Goal: Contribute content: Add original content to the website for others to see

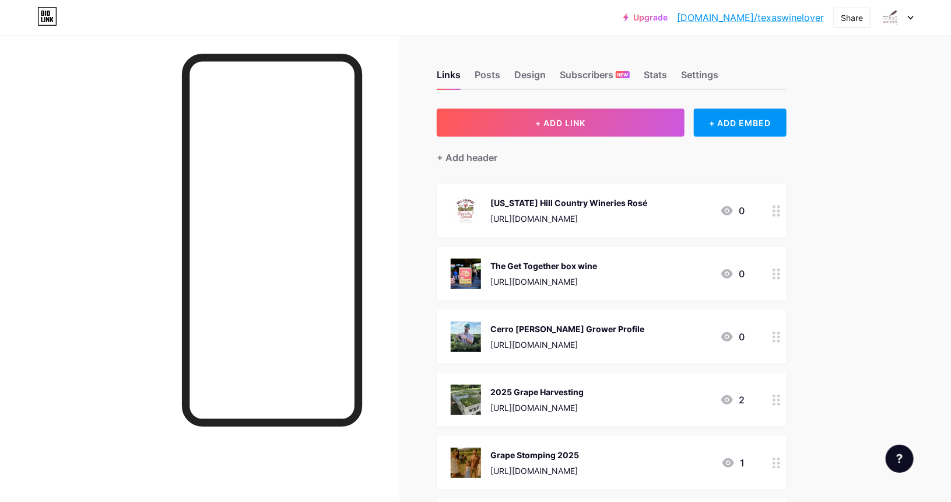
click at [563, 126] on span "+ ADD LINK" at bounding box center [560, 123] width 50 height 10
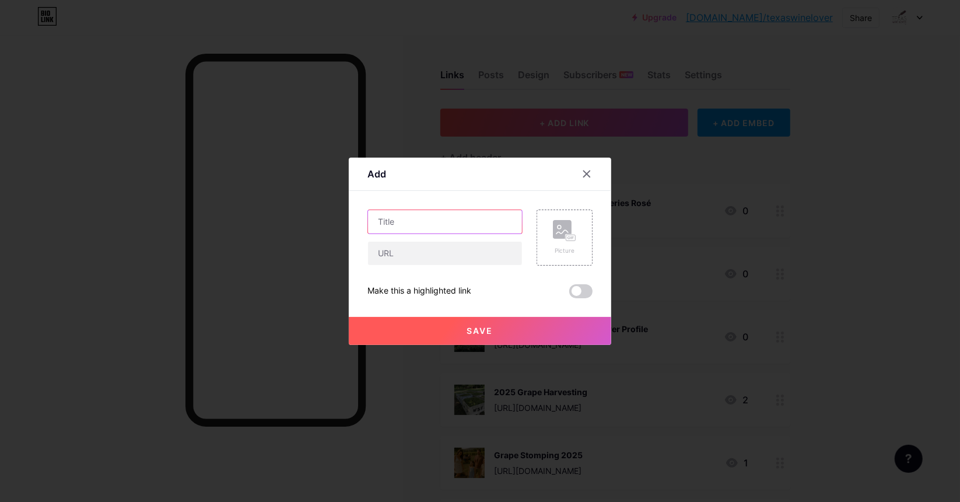
click at [394, 220] on input "text" at bounding box center [445, 221] width 154 height 23
type input "[PERSON_NAME] Creek medals at [GEOGRAPHIC_DATA]"
click at [395, 253] on input "text" at bounding box center [445, 252] width 154 height 23
paste input "[URL][DOMAIN_NAME]"
type input "[URL][DOMAIN_NAME]"
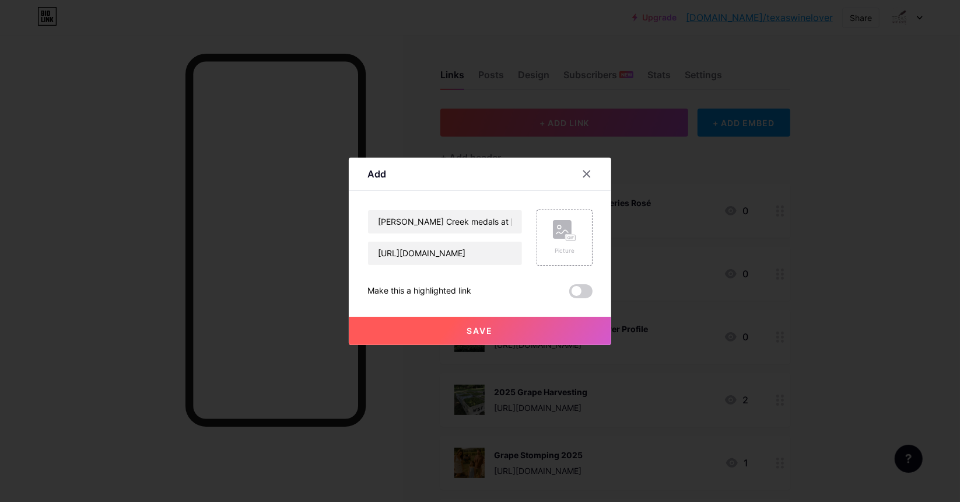
click at [557, 230] on rect at bounding box center [562, 229] width 19 height 19
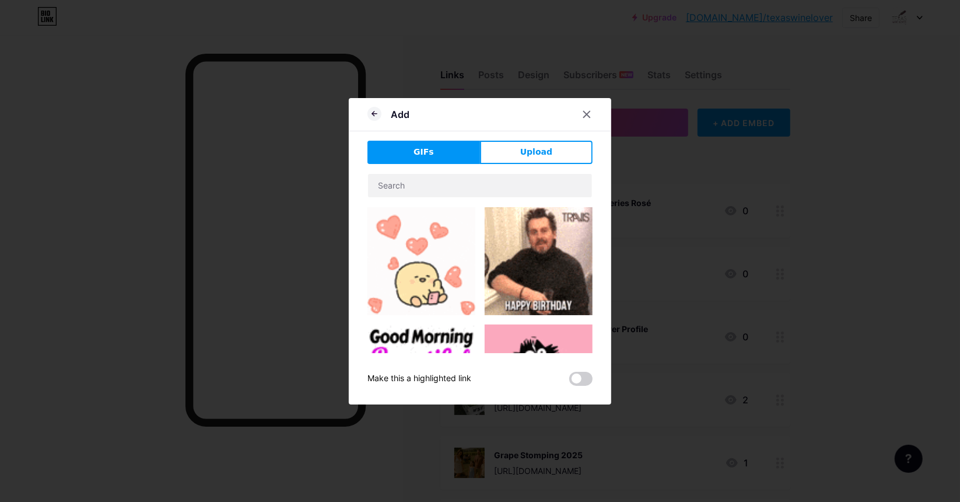
click at [520, 156] on span "Upload" at bounding box center [536, 152] width 32 height 12
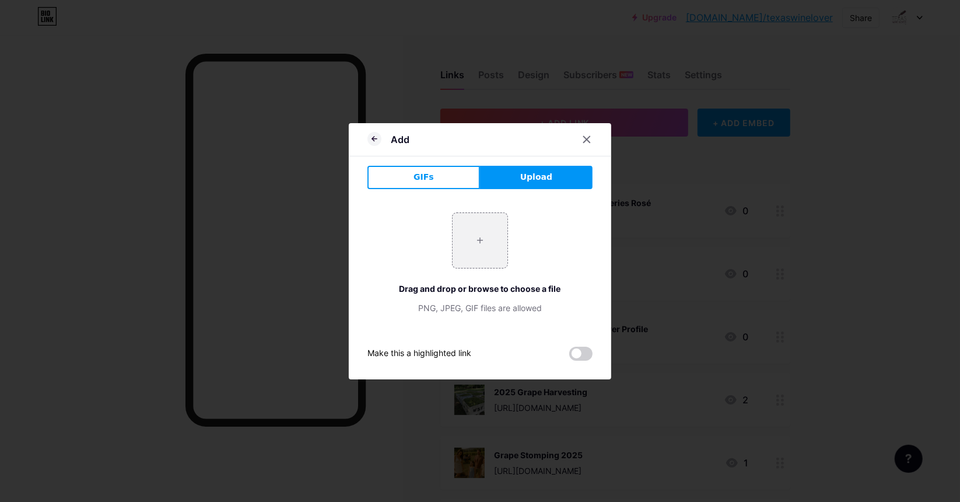
click at [477, 241] on input "file" at bounding box center [480, 240] width 55 height 55
type input "C:\fakepath\[PERSON_NAME] Creek Chenin Blanc and [PERSON_NAME][GEOGRAPHIC_DATA]…"
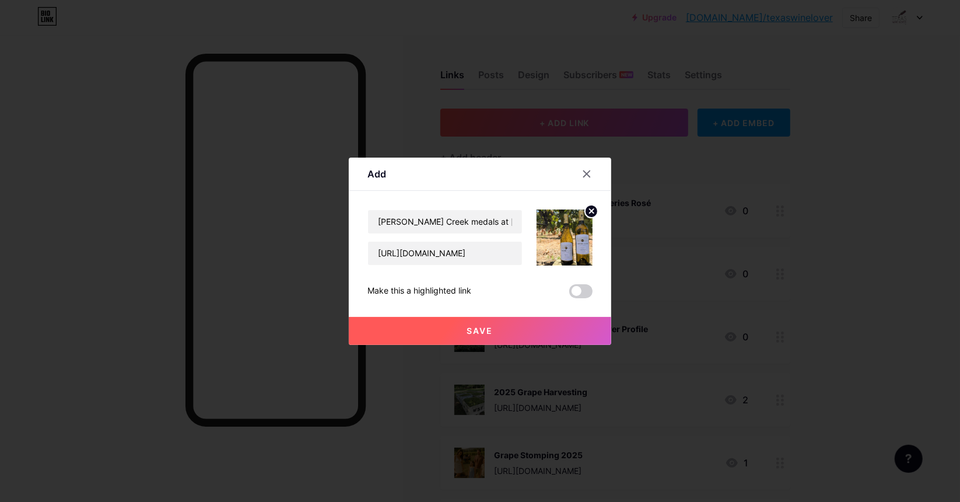
click at [569, 289] on span at bounding box center [580, 291] width 23 height 14
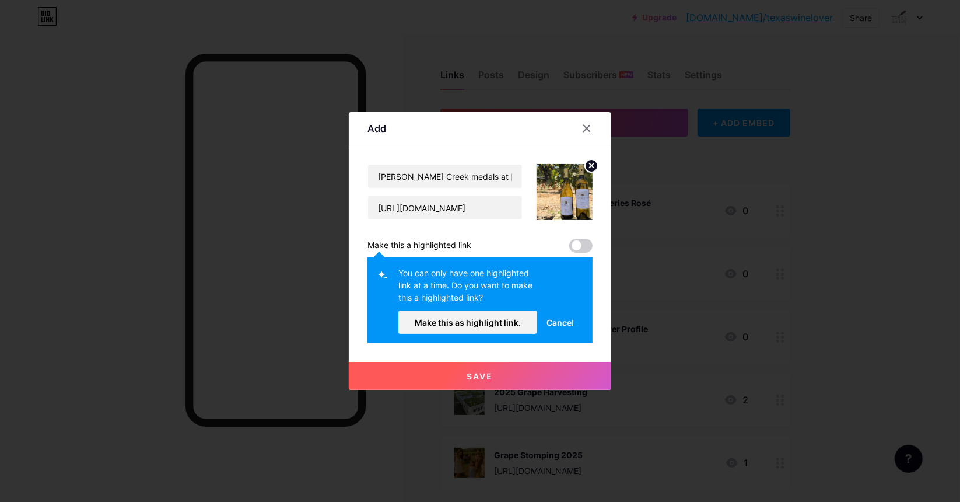
click at [497, 311] on button "Make this as highlight link." at bounding box center [467, 321] width 139 height 23
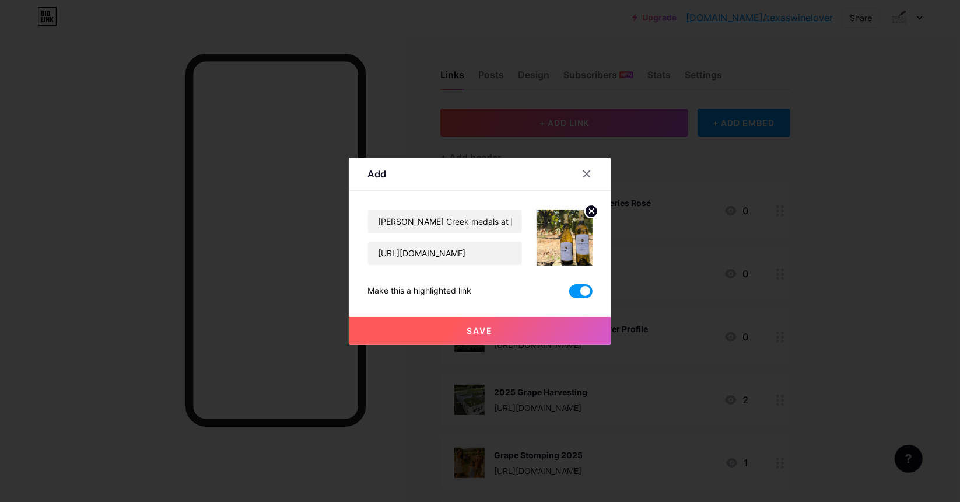
click at [465, 338] on button "Save" at bounding box center [480, 331] width 262 height 28
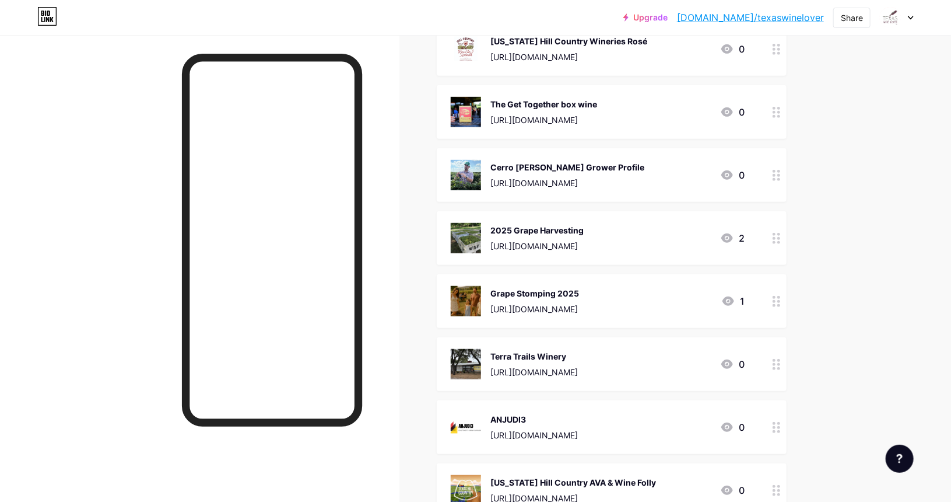
scroll to position [175, 0]
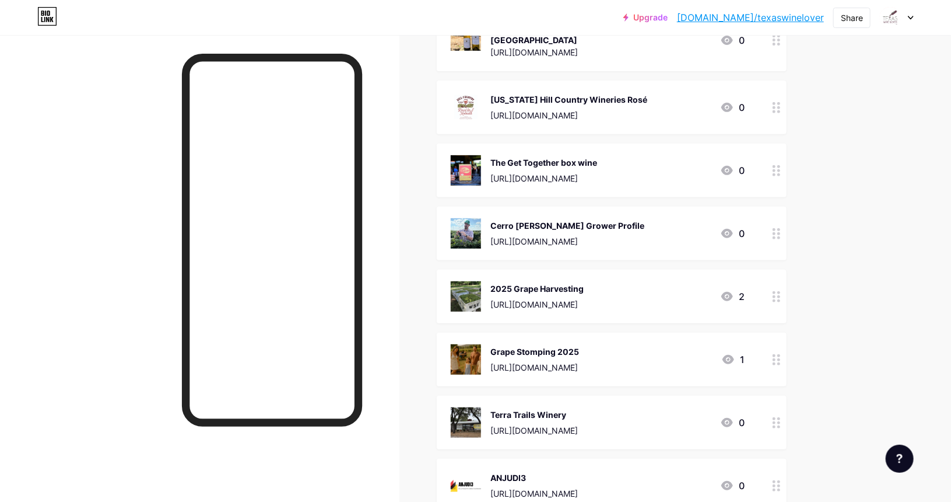
click at [661, 458] on div "ANJUDI3 [URL][DOMAIN_NAME] 0" at bounding box center [612, 485] width 350 height 54
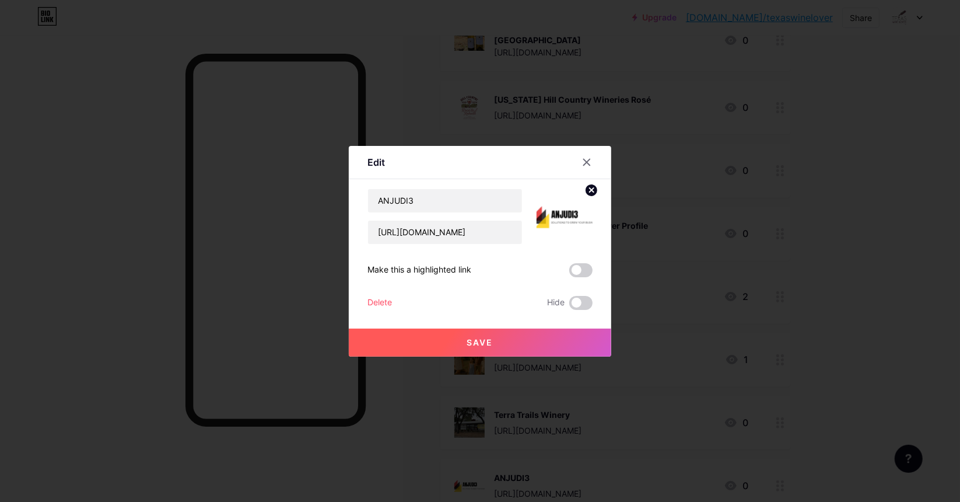
click at [351, 299] on div "Edit Content YouTube Play YouTube video without leaving your page. ADD Vimeo Pl…" at bounding box center [480, 251] width 262 height 211
click at [369, 299] on div "Delete" at bounding box center [379, 303] width 24 height 14
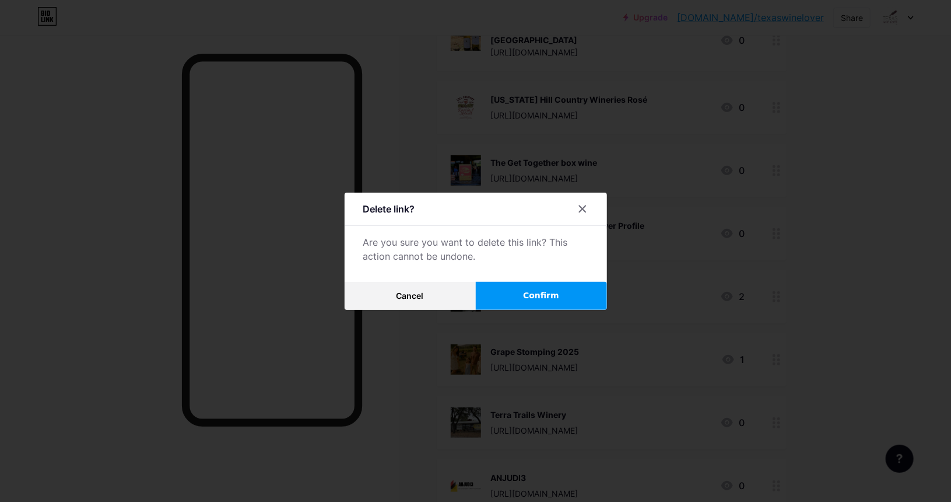
click at [525, 295] on button "Confirm" at bounding box center [541, 296] width 131 height 28
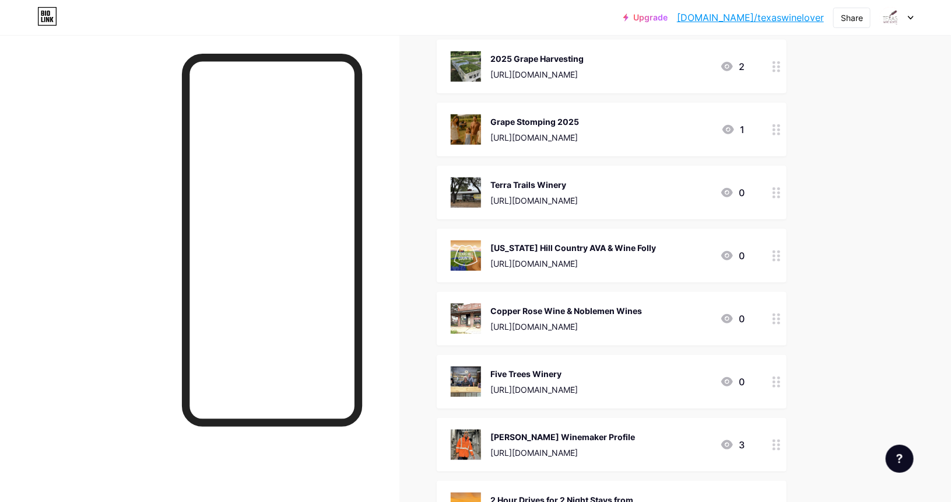
scroll to position [408, 0]
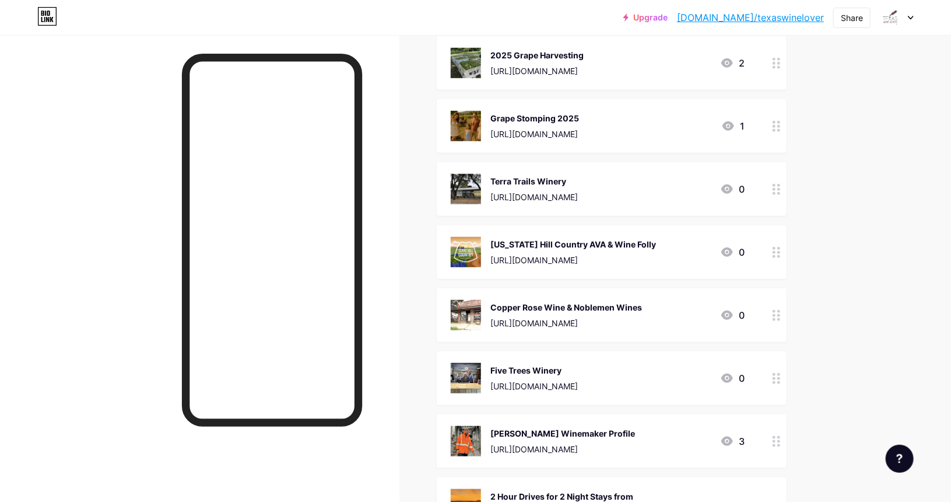
click at [664, 300] on div "Copper Rose Wine & Noblemen Wines [URL][DOMAIN_NAME] 0" at bounding box center [598, 315] width 294 height 30
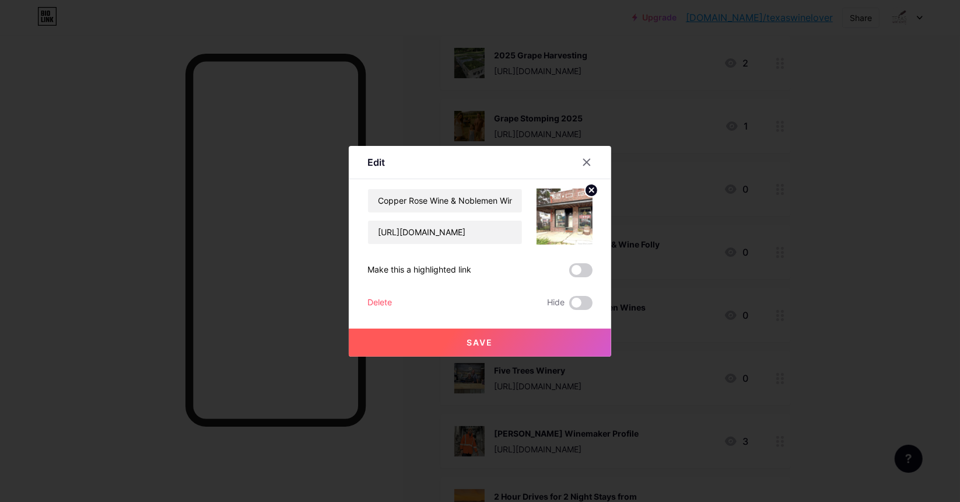
click at [381, 301] on div "Delete" at bounding box center [379, 303] width 24 height 14
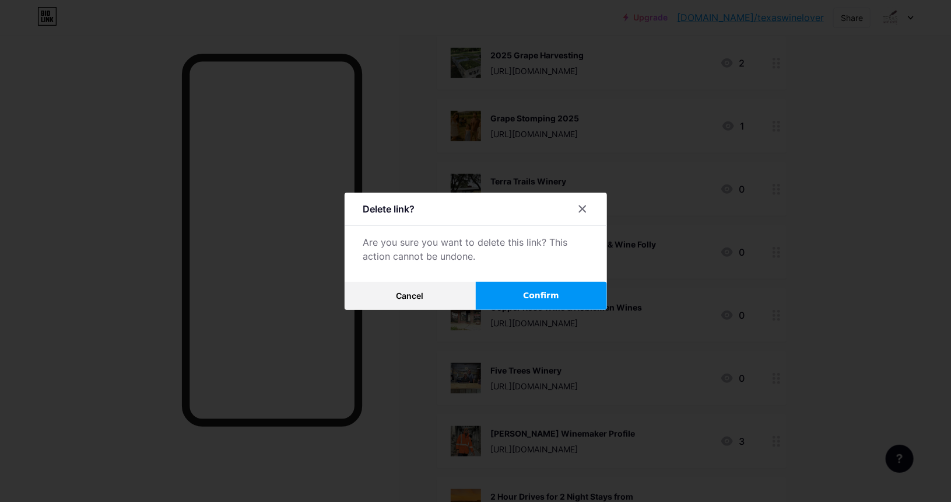
click at [552, 298] on span "Confirm" at bounding box center [541, 295] width 36 height 12
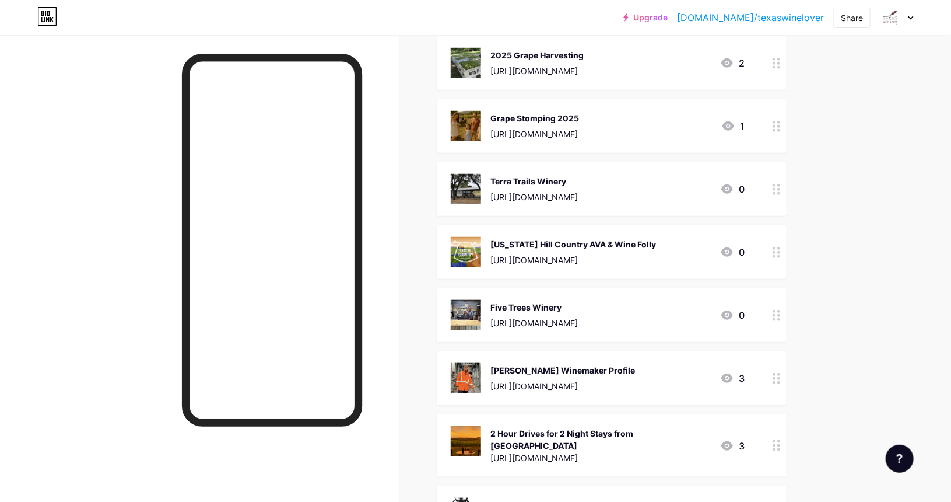
click at [633, 303] on div "Five Trees Winery [URL][DOMAIN_NAME] 0" at bounding box center [598, 315] width 294 height 30
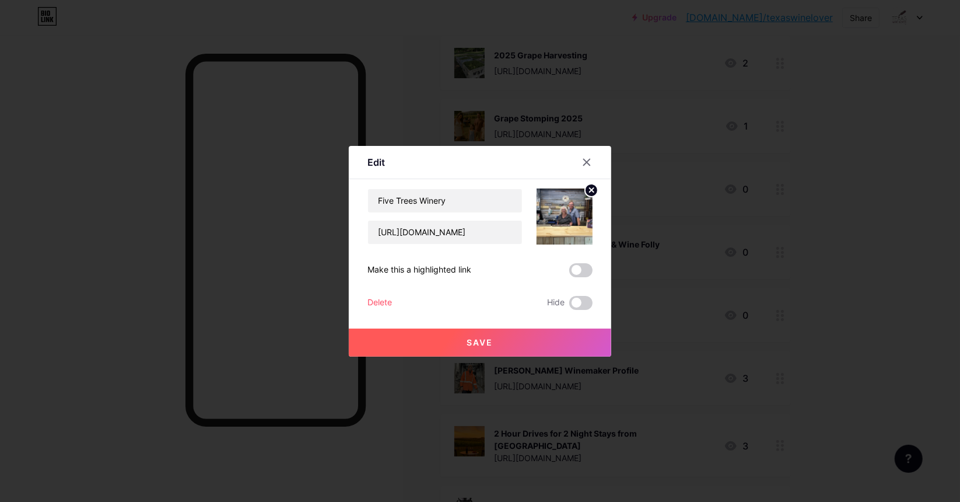
click at [371, 300] on div "Delete" at bounding box center [379, 303] width 24 height 14
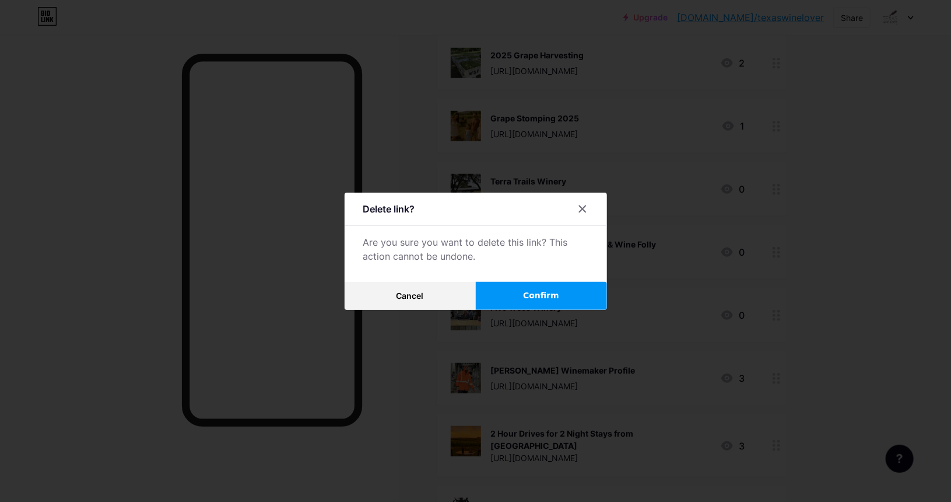
click at [520, 295] on button "Confirm" at bounding box center [541, 296] width 131 height 28
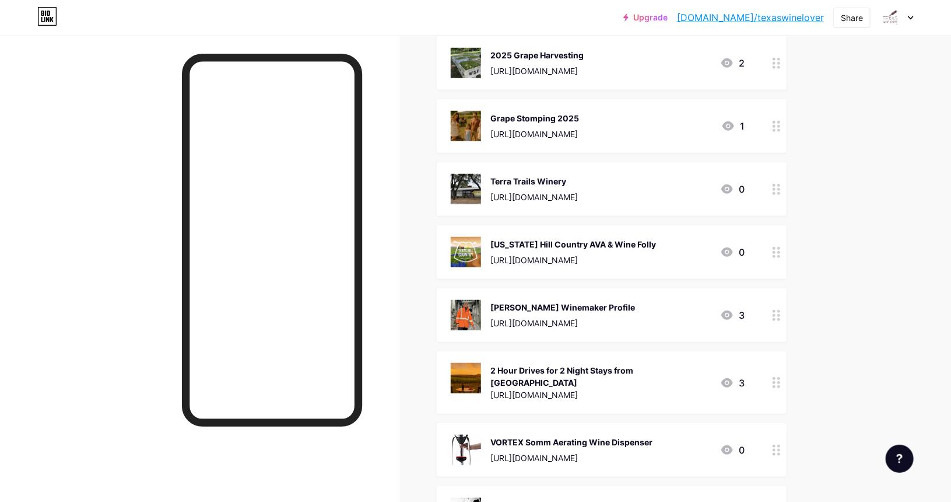
scroll to position [467, 0]
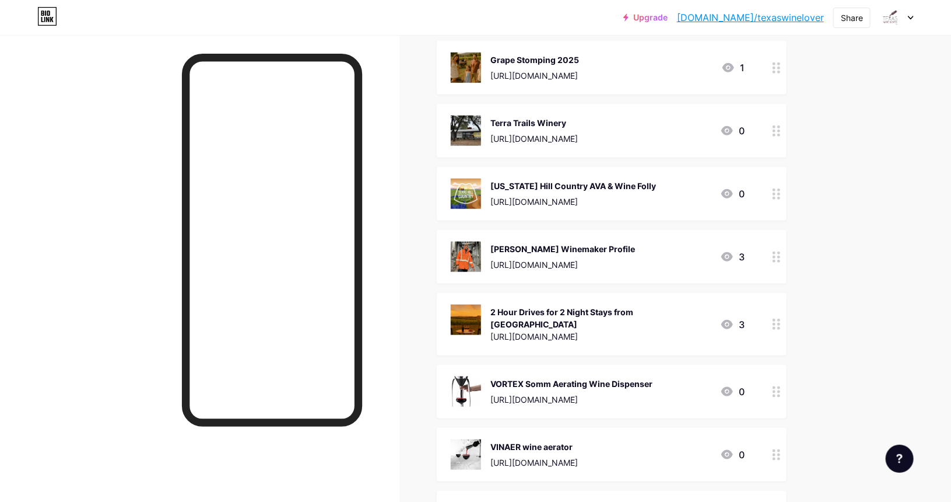
click at [694, 304] on div "2 Hour Drives for 2 Night Stays from [GEOGRAPHIC_DATA] [URL][DOMAIN_NAME] 3" at bounding box center [598, 323] width 294 height 39
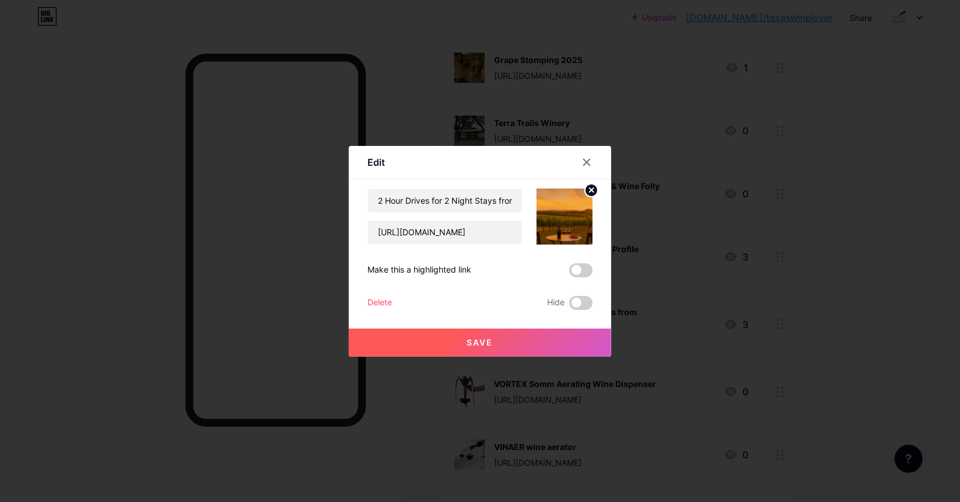
drag, startPoint x: 584, startPoint y: 157, endPoint x: 611, endPoint y: 186, distance: 39.6
click at [584, 158] on icon at bounding box center [586, 161] width 9 height 9
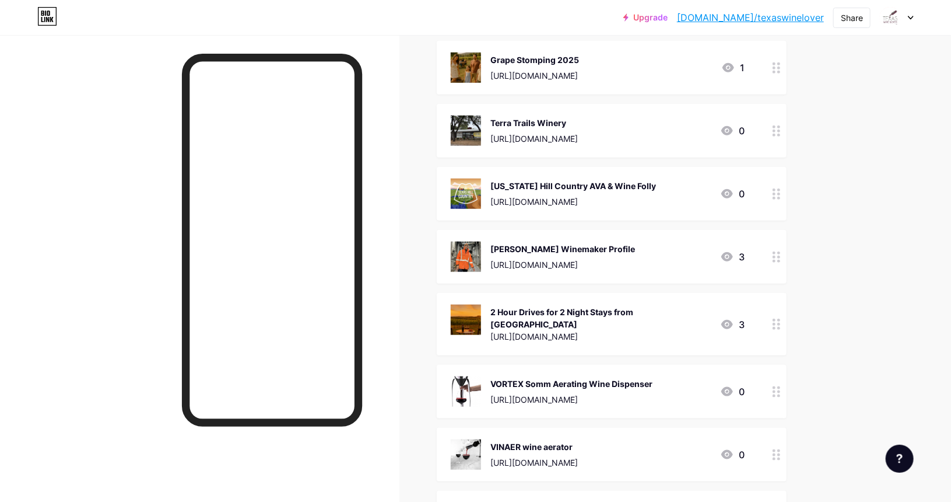
click at [614, 243] on div "[PERSON_NAME] Winemaker Profile" at bounding box center [563, 249] width 145 height 12
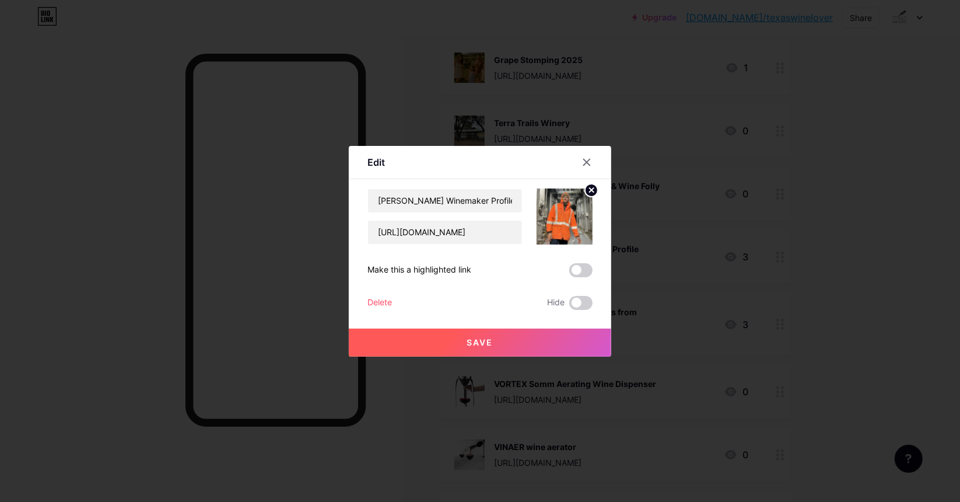
click at [372, 300] on div "Delete" at bounding box center [379, 303] width 24 height 14
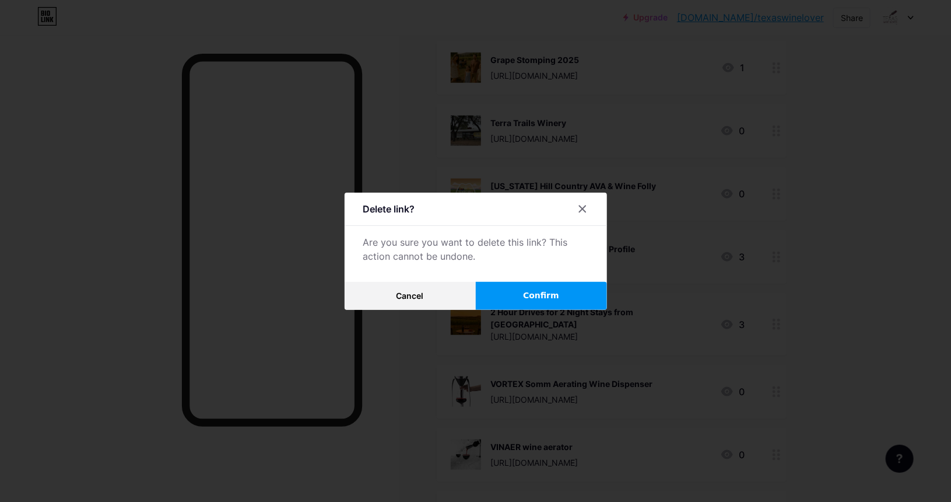
click at [543, 298] on span "Confirm" at bounding box center [541, 295] width 36 height 12
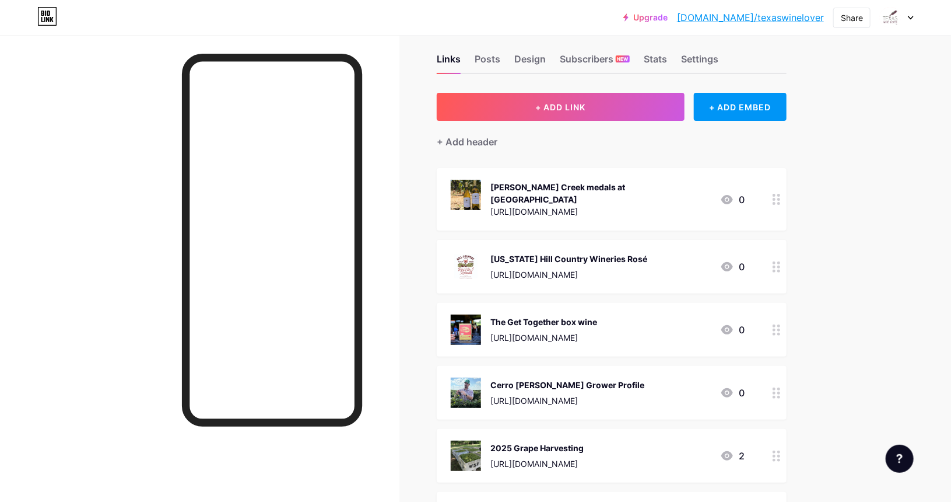
scroll to position [0, 0]
